Goal: Task Accomplishment & Management: Use online tool/utility

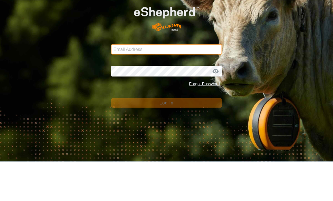
type input "[EMAIL_ADDRESS][DOMAIN_NAME]"
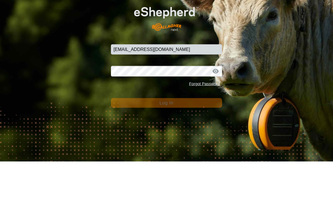
click at [166, 137] on button "Log In" at bounding box center [166, 142] width 111 height 10
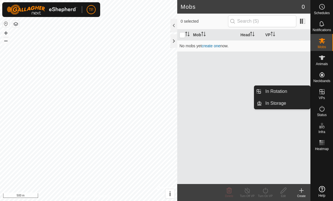
click at [289, 102] on link "In Storage" at bounding box center [286, 102] width 48 height 11
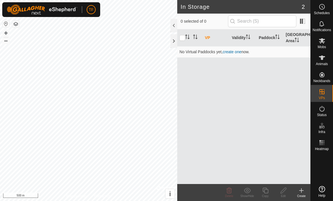
click at [240, 52] on link "create one" at bounding box center [232, 51] width 19 height 5
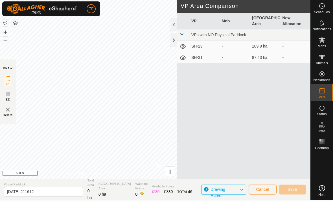
click at [25, 186] on span "Virtual Paddock" at bounding box center [43, 184] width 79 height 5
click at [19, 191] on input "[DATE] 211612" at bounding box center [43, 191] width 79 height 10
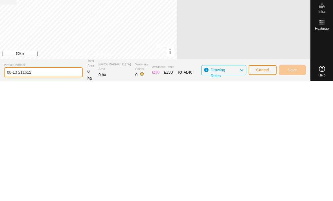
click at [36, 186] on input "08-13 211612" at bounding box center [43, 191] width 79 height 10
type input "0"
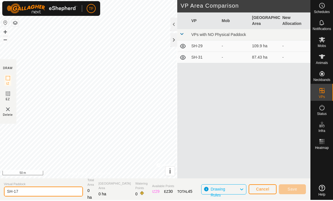
type input "SH-17"
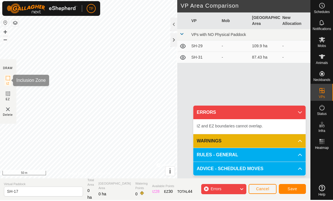
click at [10, 81] on rect at bounding box center [8, 78] width 5 height 5
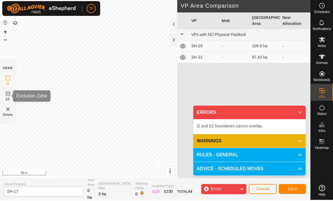
click at [9, 94] on icon at bounding box center [7, 93] width 3 height 3
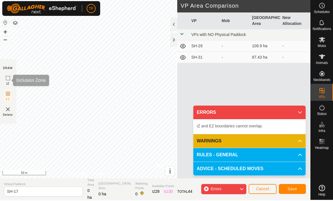
click at [10, 77] on rect at bounding box center [8, 78] width 5 height 5
click at [240, 188] on icon at bounding box center [242, 188] width 5 height 7
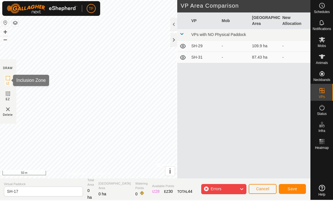
click at [11, 78] on icon at bounding box center [8, 78] width 7 height 7
click at [8, 67] on div "DRAW" at bounding box center [8, 68] width 10 height 4
click at [237, 188] on div "Errors" at bounding box center [223, 189] width 45 height 10
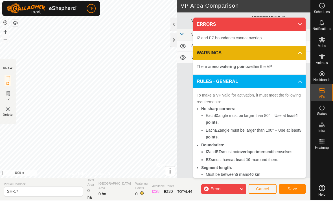
click at [266, 184] on button "Cancel" at bounding box center [263, 189] width 28 height 10
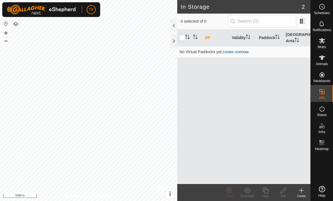
click at [233, 50] on link "create one" at bounding box center [232, 51] width 19 height 5
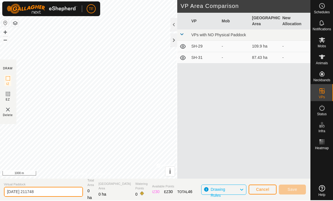
click at [42, 193] on input "[DATE] 211748" at bounding box center [43, 191] width 79 height 10
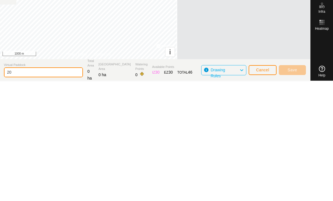
type input "2"
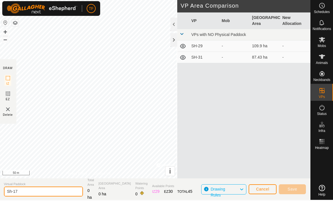
type input "Sh-17"
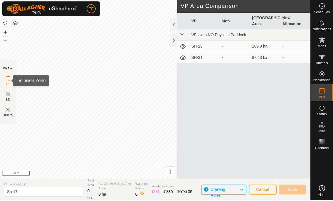
click at [11, 79] on icon at bounding box center [8, 78] width 7 height 7
click at [236, 188] on span "Drawing Rules" at bounding box center [225, 189] width 29 height 7
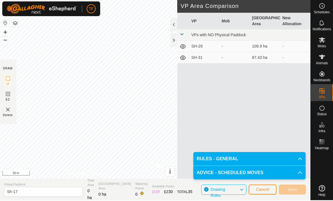
click at [294, 157] on p-accordion-header "RULES - GENERAL" at bounding box center [250, 159] width 112 height 14
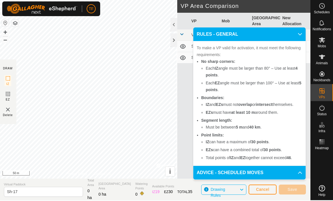
click at [298, 34] on icon at bounding box center [300, 34] width 5 height 5
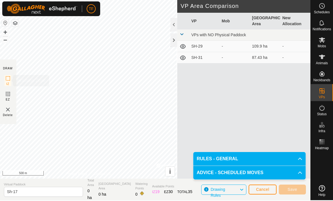
click at [11, 81] on icon at bounding box center [8, 78] width 7 height 7
click at [8, 77] on rect at bounding box center [8, 78] width 5 height 5
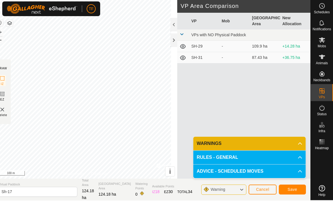
click at [298, 192] on button "Save" at bounding box center [292, 189] width 27 height 10
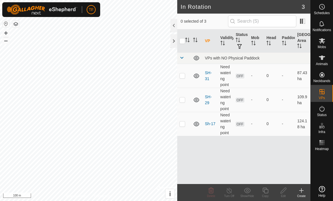
click at [211, 122] on link "Sh-17" at bounding box center [210, 123] width 10 height 5
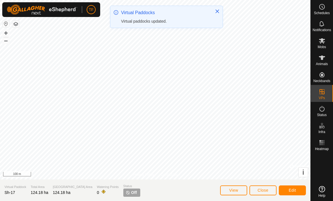
click at [294, 187] on button "Edit" at bounding box center [292, 190] width 27 height 10
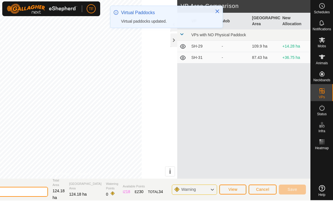
click at [15, 192] on input "Sh-17" at bounding box center [8, 191] width 79 height 10
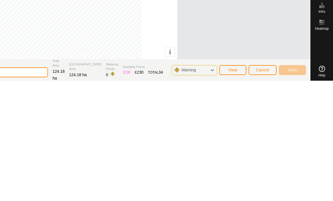
scroll to position [1, 0]
type input "SH-17"
click at [298, 184] on button "Save" at bounding box center [292, 189] width 27 height 10
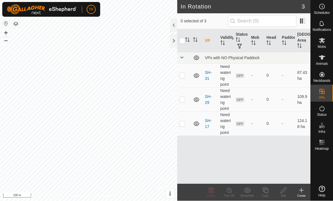
click at [176, 45] on div at bounding box center [174, 41] width 7 height 14
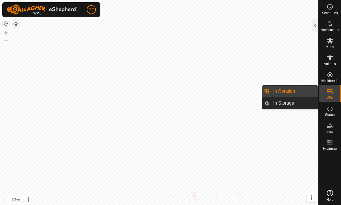
click at [292, 100] on span "In Storage" at bounding box center [283, 103] width 21 height 7
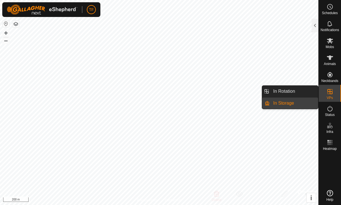
click at [290, 102] on span "In Storage" at bounding box center [283, 103] width 21 height 7
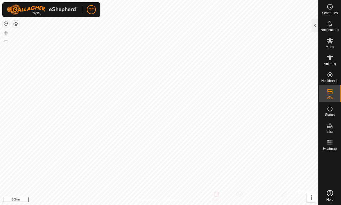
click at [315, 24] on div at bounding box center [314, 26] width 7 height 14
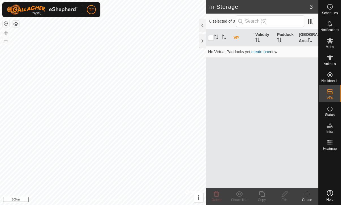
click at [263, 49] on link "create one" at bounding box center [260, 51] width 19 height 5
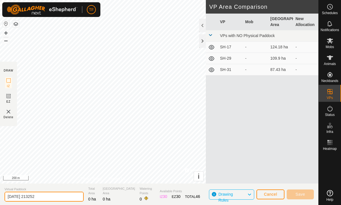
click at [44, 194] on input "[DATE] 213252" at bounding box center [44, 197] width 79 height 10
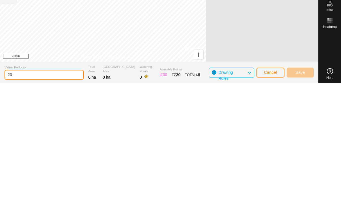
type input "2"
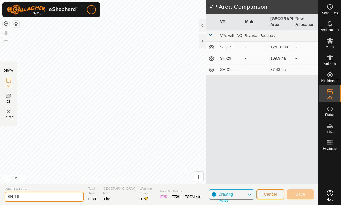
type input "SH-16"
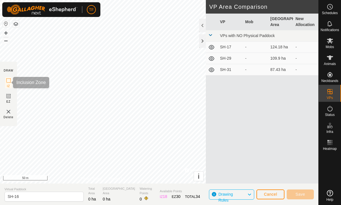
click at [8, 82] on icon at bounding box center [8, 80] width 7 height 7
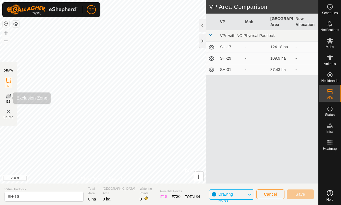
click at [7, 97] on icon at bounding box center [8, 95] width 3 height 3
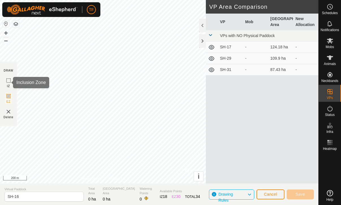
click at [8, 81] on icon at bounding box center [8, 80] width 7 height 7
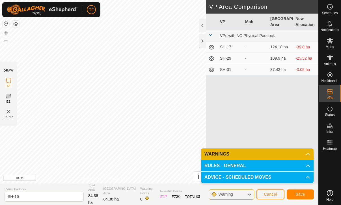
click at [304, 192] on span "Save" at bounding box center [300, 194] width 10 height 5
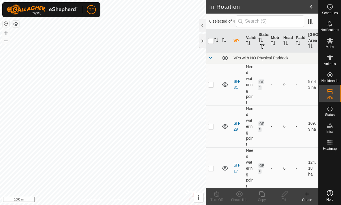
click at [203, 25] on div at bounding box center [202, 26] width 7 height 14
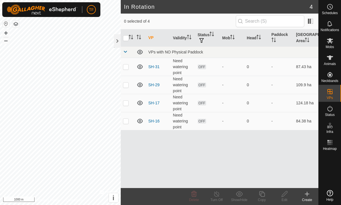
click at [204, 39] on span "button" at bounding box center [201, 40] width 5 height 5
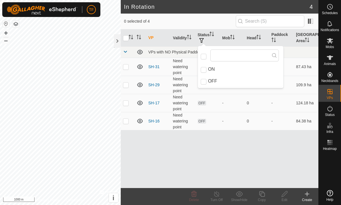
click at [228, 19] on span "0 selected of 4" at bounding box center [180, 21] width 112 height 6
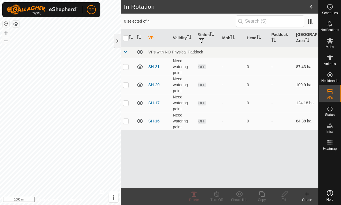
click at [186, 36] on th "Validity" at bounding box center [183, 37] width 25 height 17
click at [187, 39] on th "Validity" at bounding box center [183, 37] width 25 height 17
click at [184, 38] on th "Validity" at bounding box center [183, 37] width 25 height 17
click at [187, 36] on th "Validity" at bounding box center [183, 37] width 25 height 17
click at [271, 151] on div "VP Validity Status Mob Head Paddock Grazing Area VPs with NO Physical [PERSON_N…" at bounding box center [219, 108] width 197 height 158
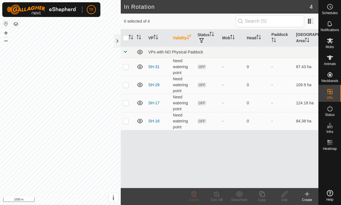
click at [149, 68] on link "SH-31" at bounding box center [153, 66] width 11 height 5
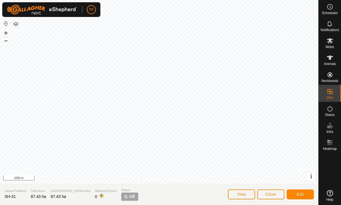
click at [303, 192] on span "Edit" at bounding box center [299, 194] width 7 height 5
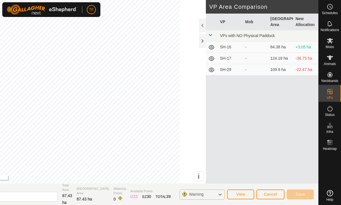
click at [203, 25] on div at bounding box center [202, 26] width 7 height 14
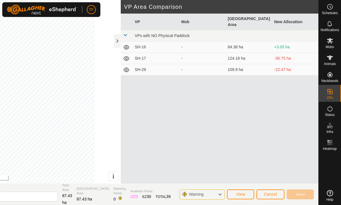
click at [114, 194] on span "Watering Points" at bounding box center [120, 190] width 12 height 9
click at [273, 192] on span "Cancel" at bounding box center [270, 194] width 13 height 5
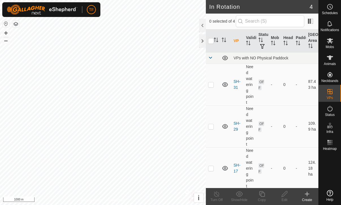
click at [202, 29] on div at bounding box center [202, 26] width 7 height 14
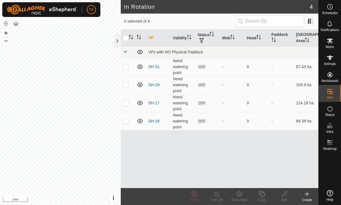
click at [204, 41] on span "button" at bounding box center [201, 40] width 5 height 5
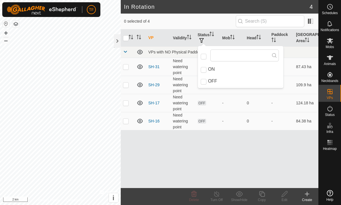
click at [205, 70] on input "ON" at bounding box center [204, 70] width 6 height 6
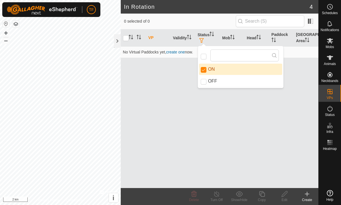
click at [203, 70] on input "ON" at bounding box center [204, 70] width 6 height 6
checkbox input "false"
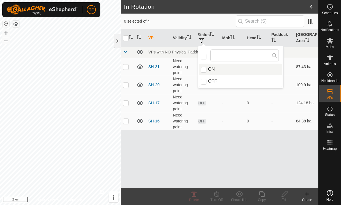
click at [213, 19] on span "0 selected of 4" at bounding box center [180, 21] width 112 height 6
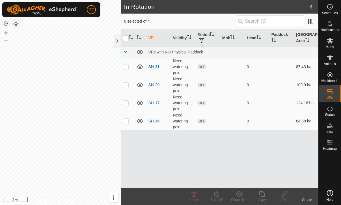
click at [125, 64] on p-checkbox at bounding box center [126, 66] width 6 height 5
click at [126, 67] on p-checkbox at bounding box center [126, 66] width 6 height 5
checkbox input "false"
click at [308, 196] on icon at bounding box center [306, 193] width 7 height 7
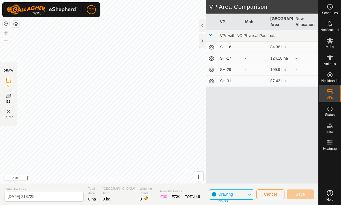
click at [244, 195] on span "Drawing Rules" at bounding box center [232, 194] width 29 height 7
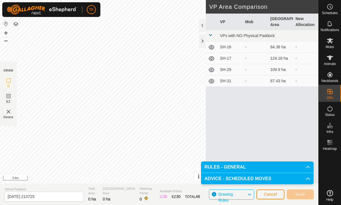
click at [305, 179] on p-accordion-header "ADVICE - SCHEDULED MOVES" at bounding box center [257, 178] width 112 height 11
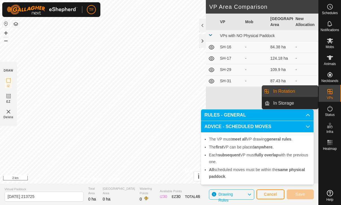
click at [333, 94] on es-virtualpaddocks-svg-icon at bounding box center [330, 91] width 10 height 9
click at [329, 96] on span "VPs" at bounding box center [329, 97] width 6 height 3
click at [331, 93] on icon at bounding box center [329, 91] width 7 height 7
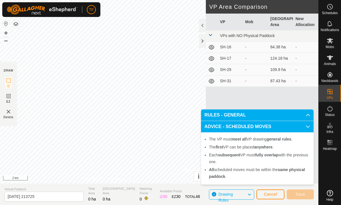
click at [271, 192] on span "Cancel" at bounding box center [270, 194] width 13 height 5
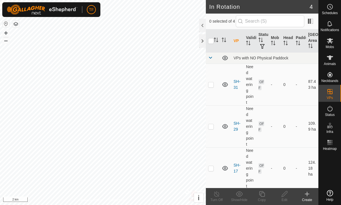
click at [203, 42] on div at bounding box center [202, 41] width 7 height 14
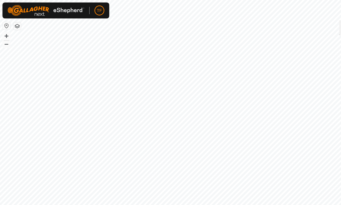
click at [19, 23] on button "button" at bounding box center [15, 24] width 7 height 7
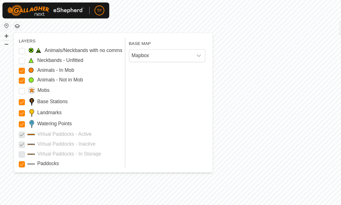
click at [18, 56] on Unfitted "Neckbands - Unfitted" at bounding box center [20, 56] width 6 height 6
click at [20, 58] on Unfitted "Neckbands - Unfitted" at bounding box center [20, 56] width 6 height 6
click at [131, 50] on span "Mapbox" at bounding box center [148, 50] width 58 height 11
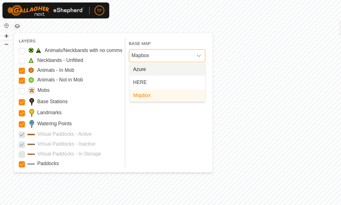
click at [131, 53] on span "Mapbox" at bounding box center [148, 50] width 58 height 11
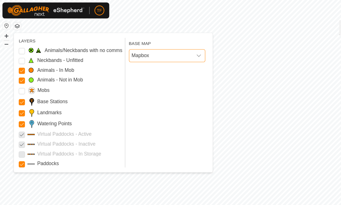
click at [132, 54] on span "Mapbox" at bounding box center [148, 50] width 58 height 11
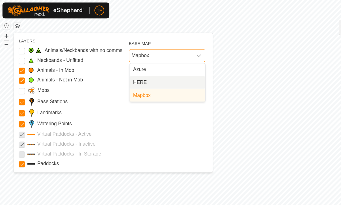
click at [130, 76] on span "HERE" at bounding box center [128, 75] width 12 height 7
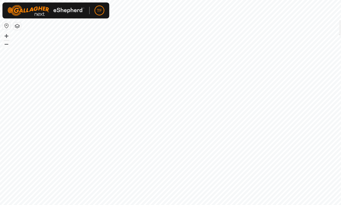
click at [17, 24] on button "button" at bounding box center [15, 24] width 7 height 7
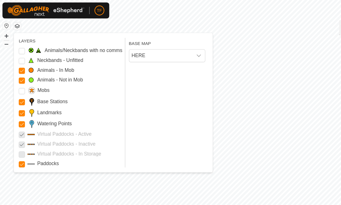
click at [127, 55] on span "HERE" at bounding box center [148, 50] width 58 height 11
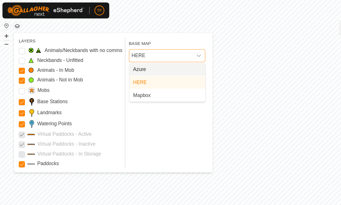
click at [127, 65] on span "Azure" at bounding box center [128, 63] width 12 height 7
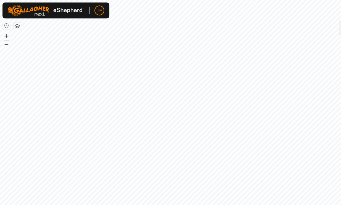
click at [18, 24] on button "button" at bounding box center [15, 24] width 7 height 7
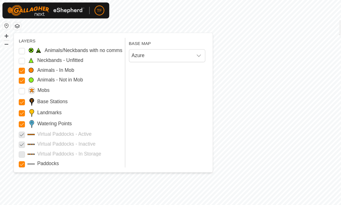
click at [136, 47] on span "Azure" at bounding box center [148, 50] width 58 height 11
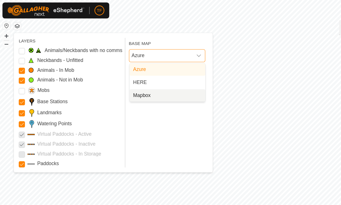
click at [129, 86] on span "Mapbox" at bounding box center [130, 87] width 16 height 7
